Goal: Task Accomplishment & Management: Manage account settings

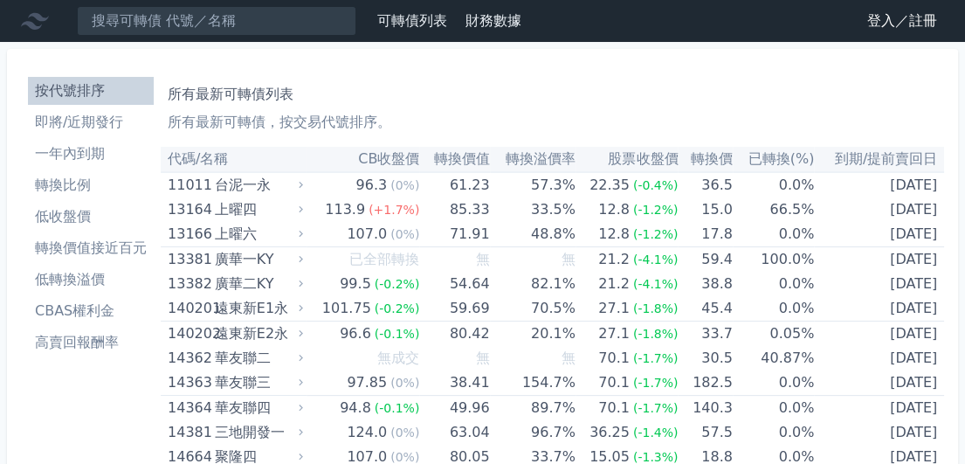
click at [889, 32] on link "登入／註冊" at bounding box center [902, 21] width 98 height 28
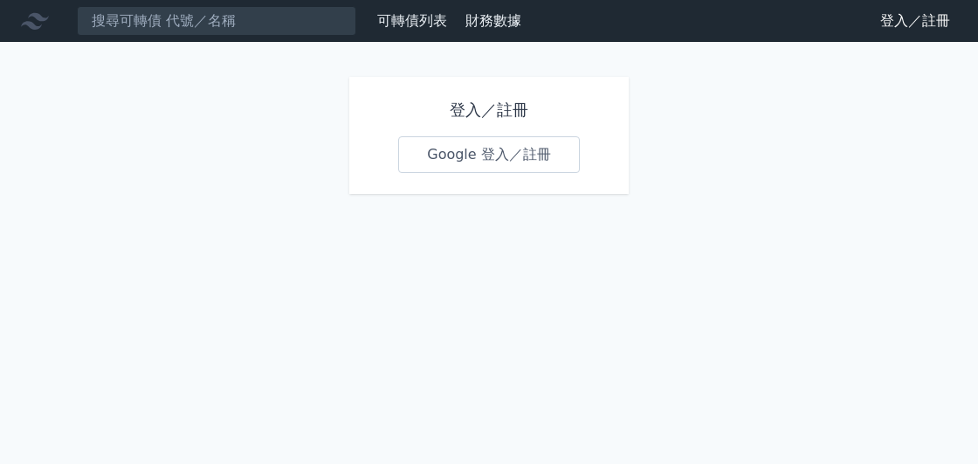
click at [526, 160] on link "Google 登入／註冊" at bounding box center [489, 154] width 182 height 37
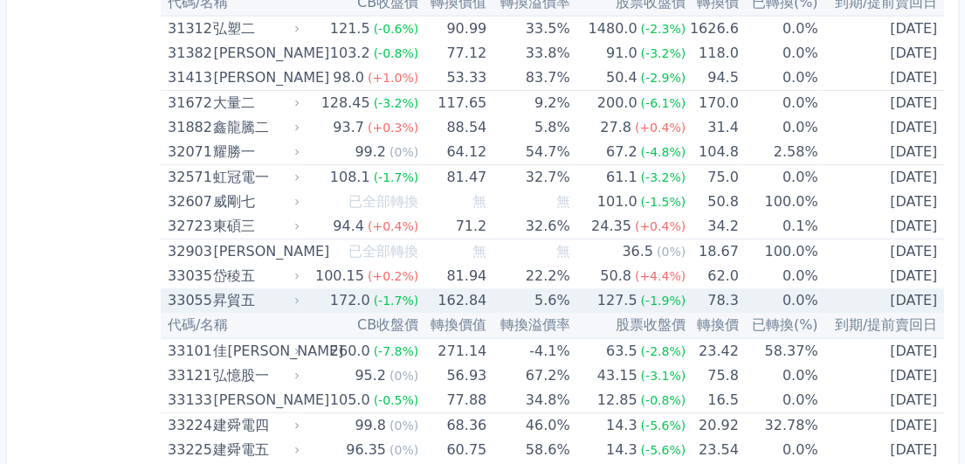
scroll to position [2969, 0]
